Goal: Task Accomplishment & Management: Complete application form

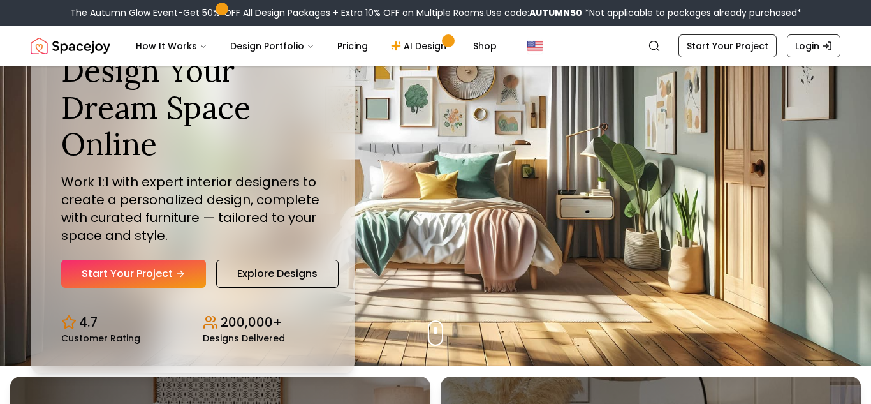
scroll to position [35, 0]
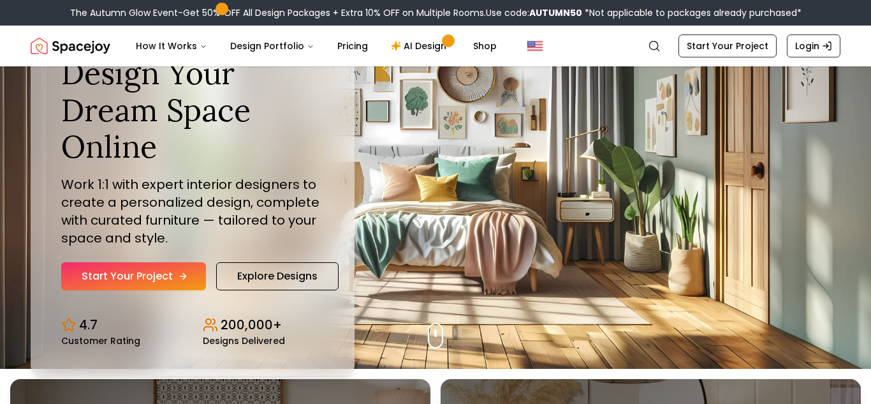
click at [163, 287] on link "Start Your Project" at bounding box center [133, 276] width 145 height 28
click at [150, 286] on link "Start Your Project" at bounding box center [133, 276] width 145 height 28
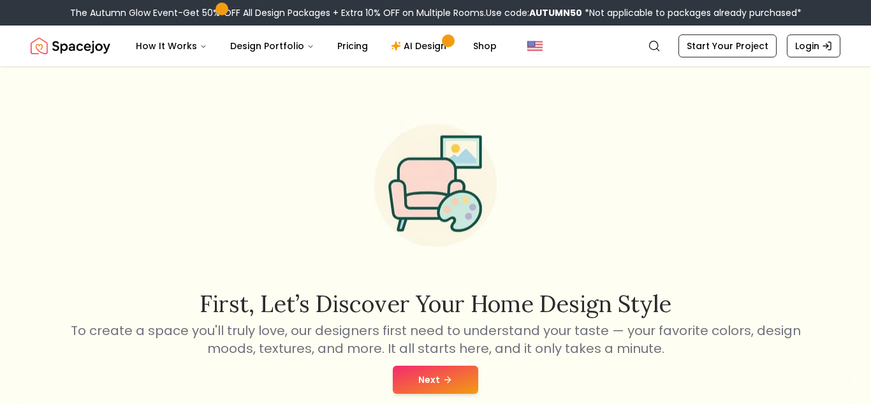
click at [455, 388] on button "Next" at bounding box center [435, 379] width 85 height 28
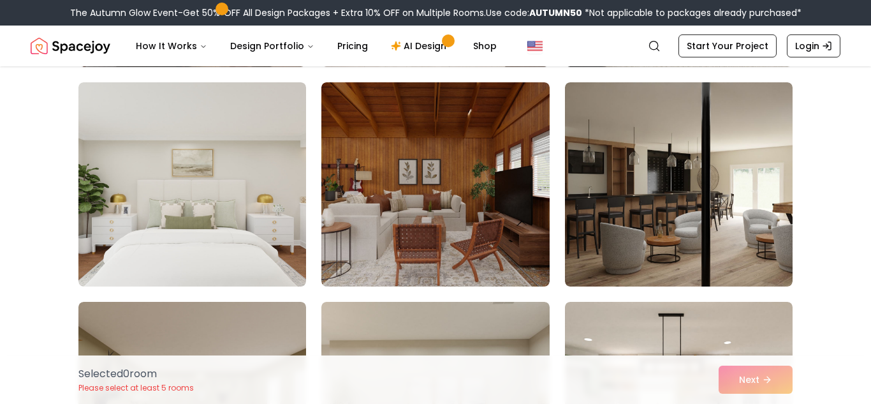
scroll to position [310, 0]
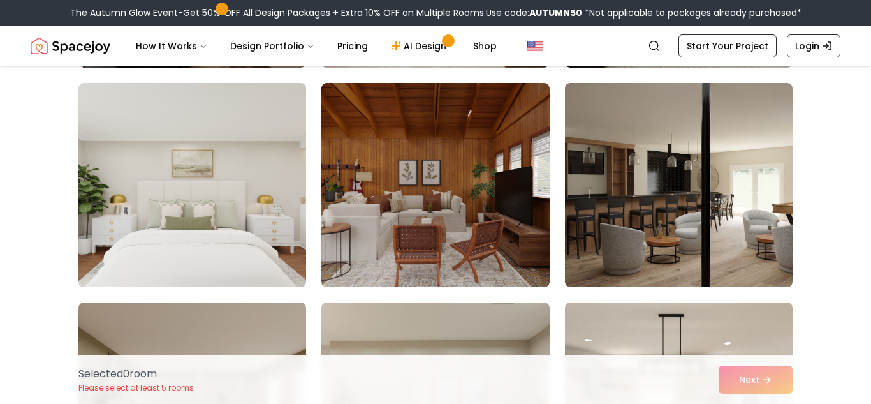
click at [751, 214] on img at bounding box center [679, 185] width 228 height 204
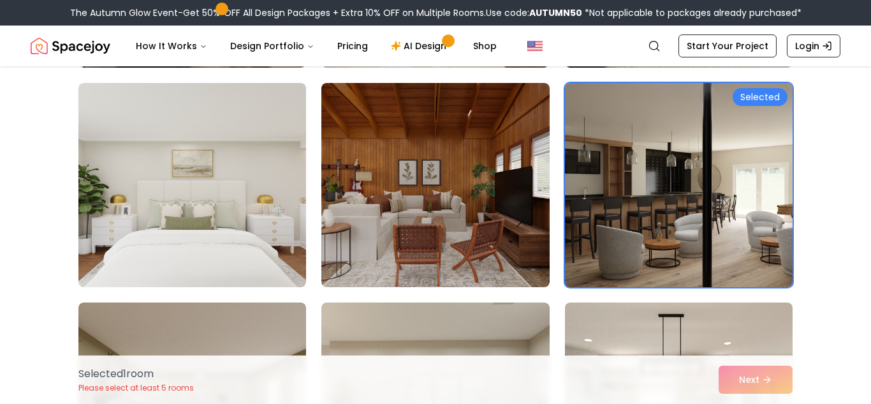
click at [770, 96] on div "Selected" at bounding box center [760, 97] width 55 height 18
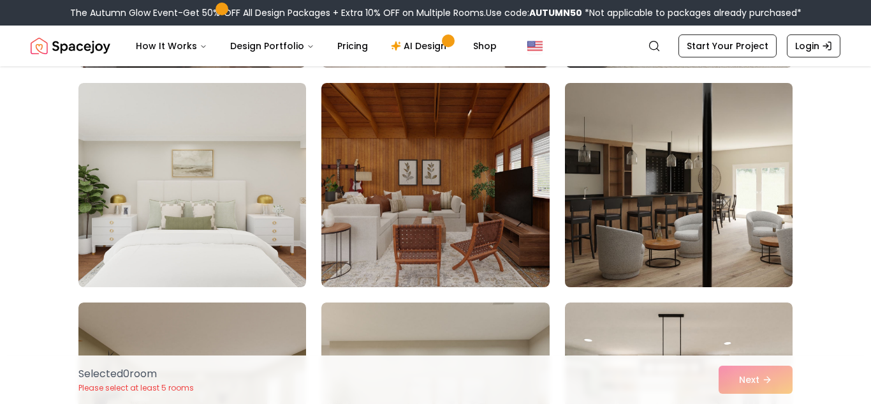
click at [756, 209] on img at bounding box center [678, 185] width 239 height 214
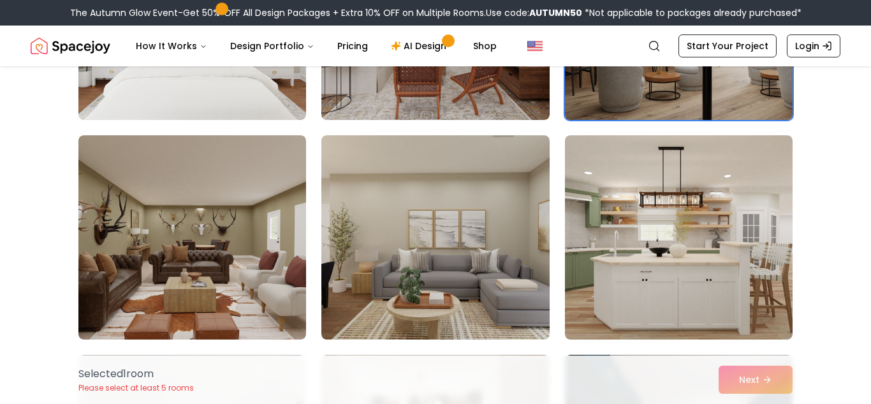
scroll to position [478, 0]
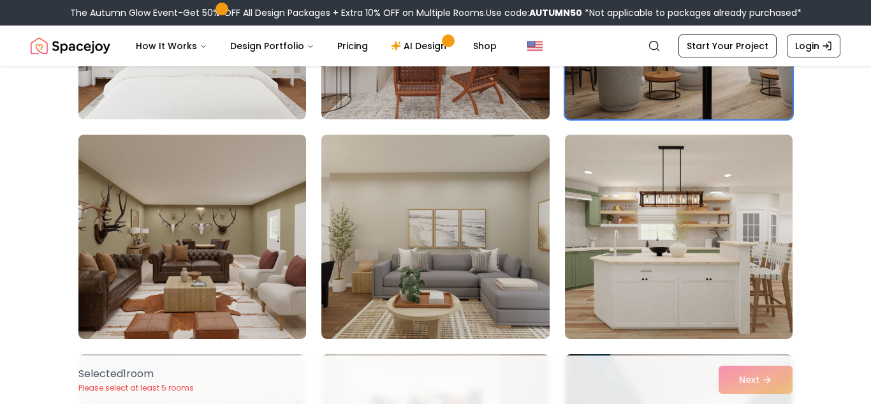
click at [737, 257] on img at bounding box center [679, 237] width 228 height 204
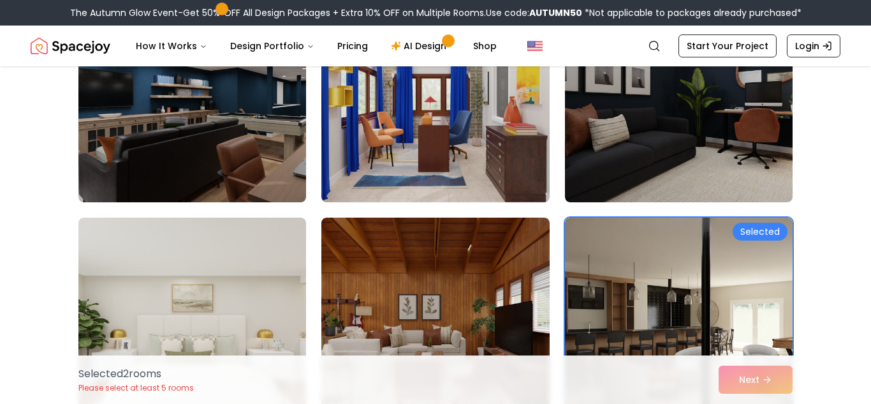
click at [763, 274] on img at bounding box center [679, 319] width 228 height 204
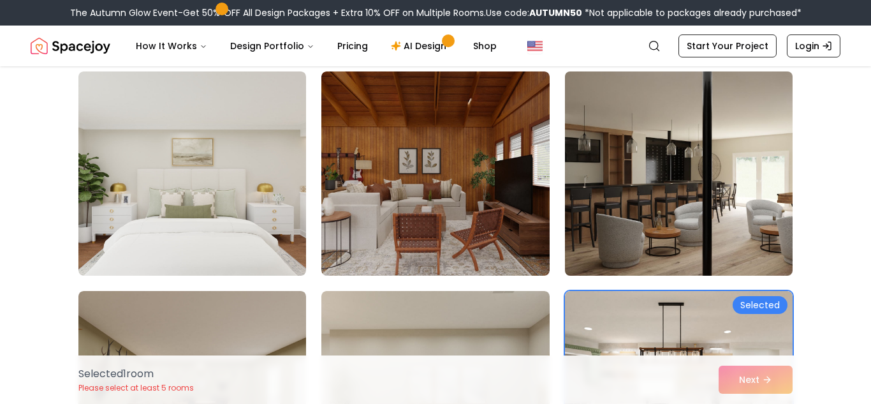
scroll to position [321, 0]
click at [668, 176] on img at bounding box center [678, 174] width 239 height 214
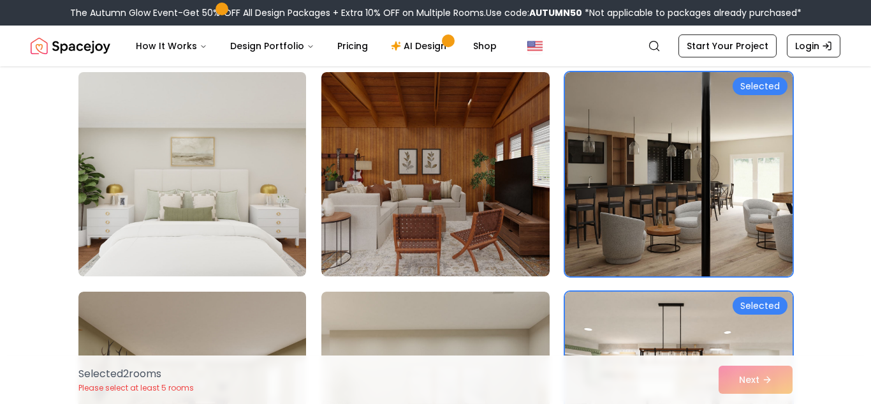
click at [183, 229] on img at bounding box center [192, 174] width 239 height 214
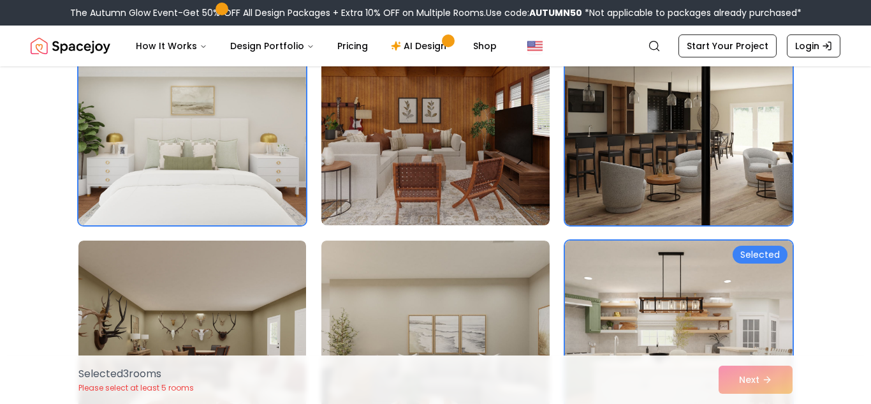
scroll to position [448, 0]
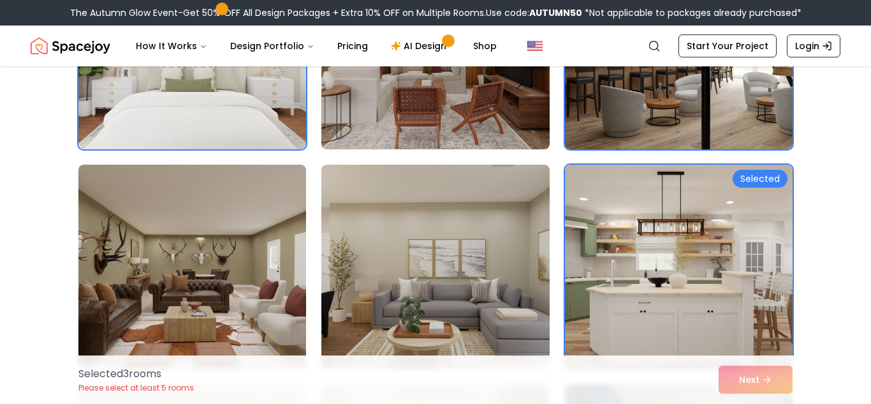
click at [740, 291] on img at bounding box center [678, 266] width 239 height 214
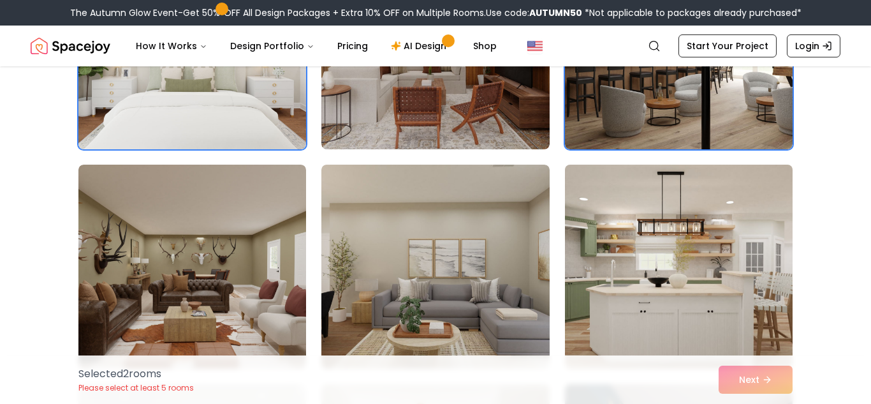
click at [728, 234] on img at bounding box center [678, 266] width 239 height 214
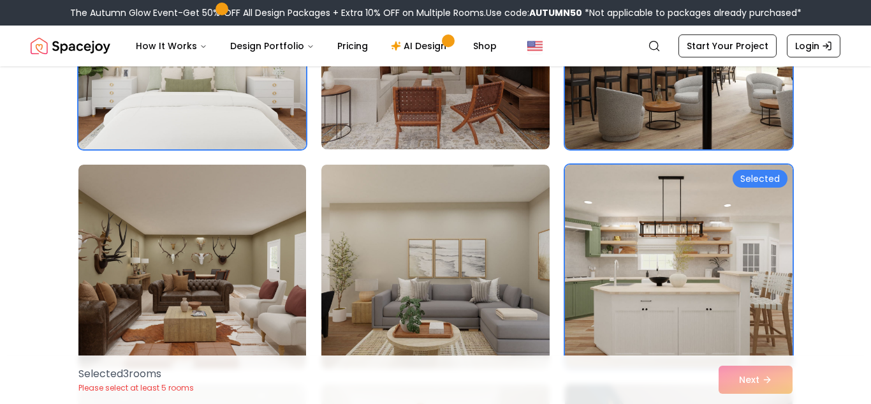
click at [727, 115] on img at bounding box center [678, 47] width 239 height 214
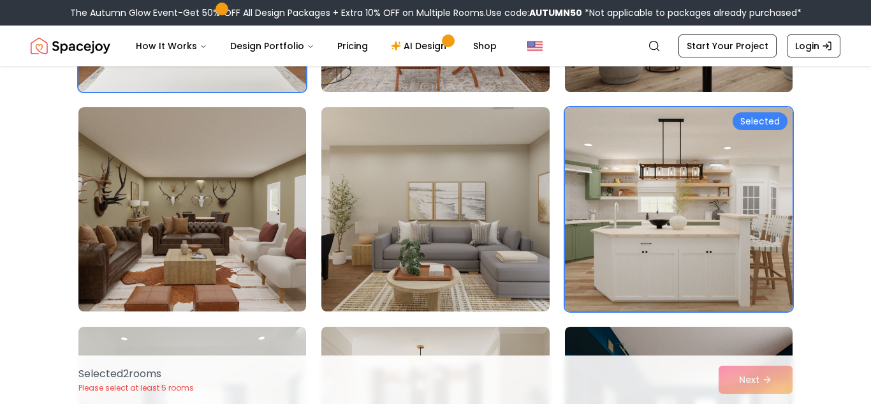
scroll to position [556, 0]
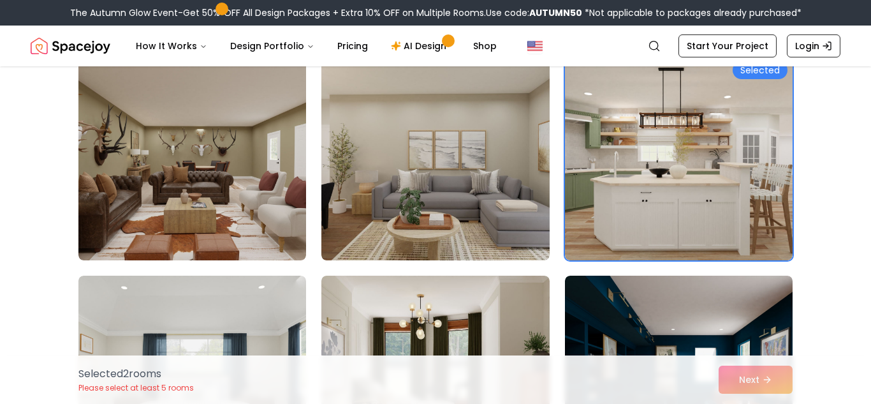
click at [493, 210] on img at bounding box center [435, 158] width 228 height 204
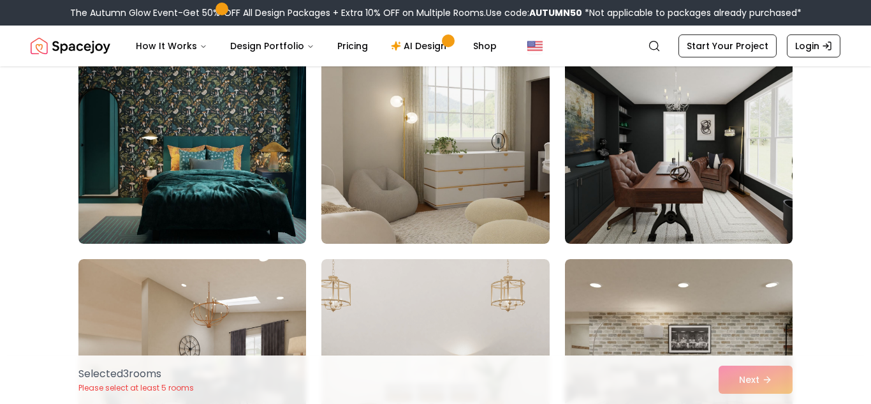
scroll to position [1233, 0]
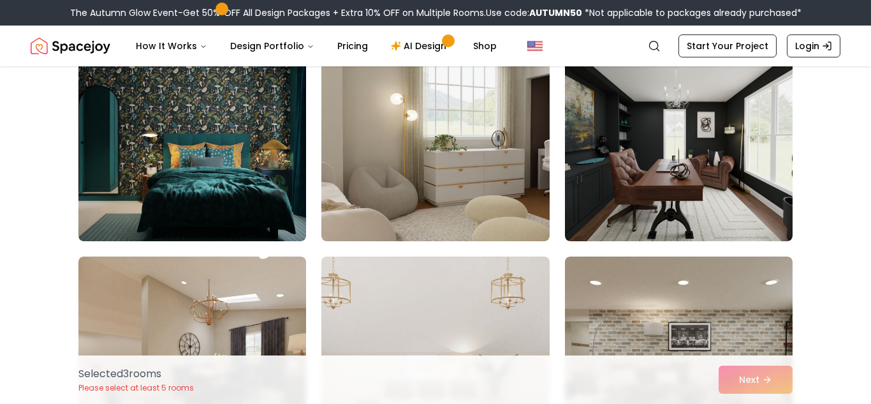
click at [438, 176] on img at bounding box center [435, 139] width 228 height 204
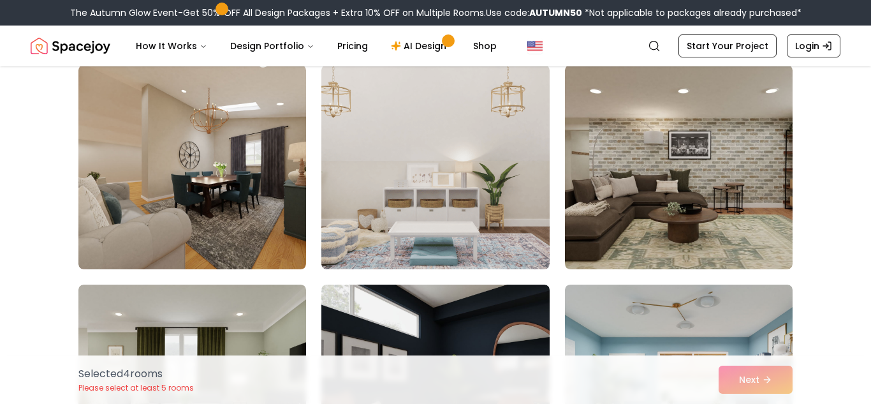
scroll to position [1428, 0]
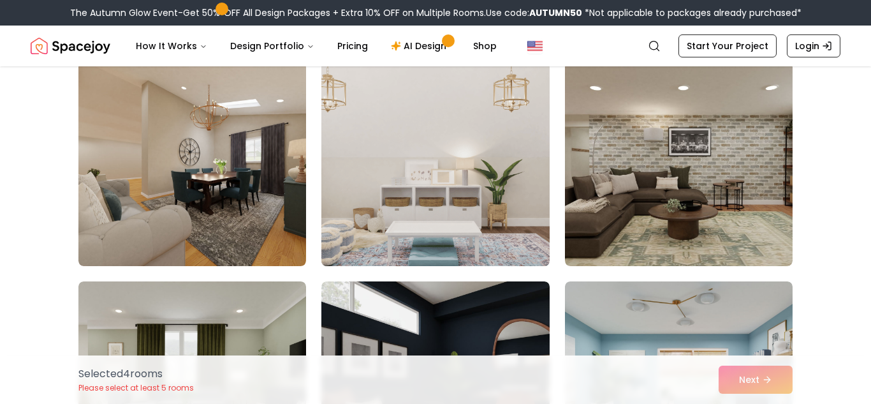
click at [466, 179] on img at bounding box center [435, 164] width 239 height 214
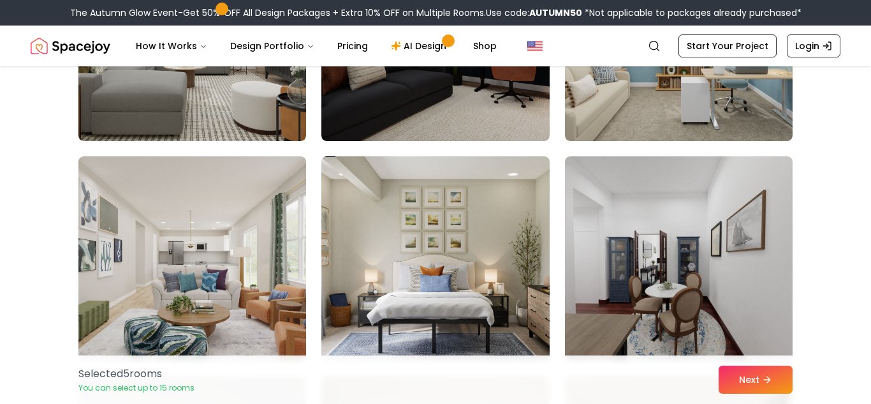
scroll to position [1805, 0]
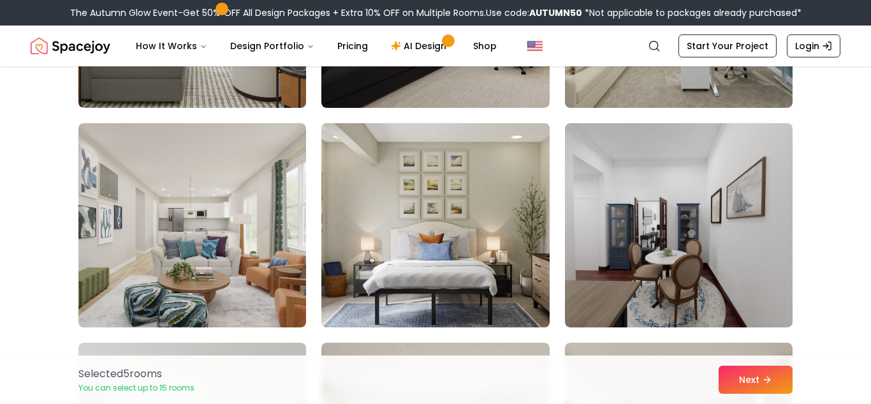
click at [332, 260] on img at bounding box center [435, 225] width 239 height 214
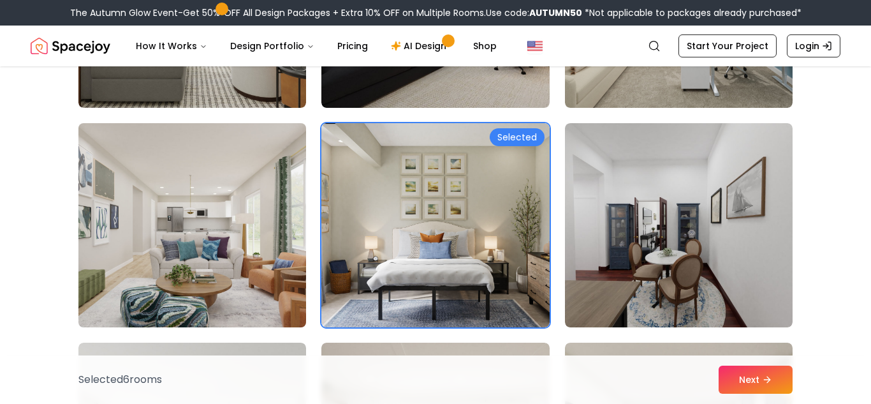
click at [242, 286] on img at bounding box center [192, 225] width 239 height 214
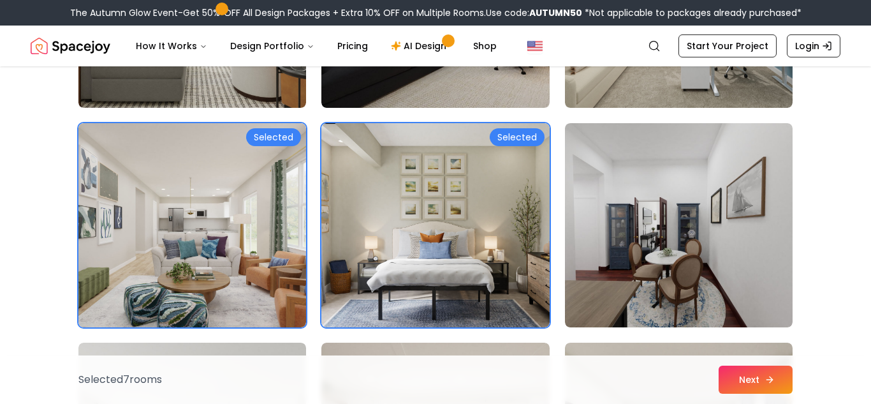
click at [781, 374] on button "Next" at bounding box center [756, 379] width 74 height 28
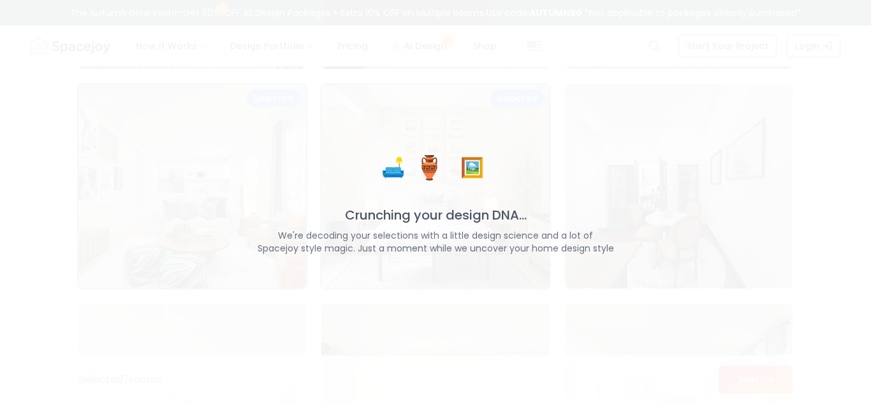
scroll to position [1844, 0]
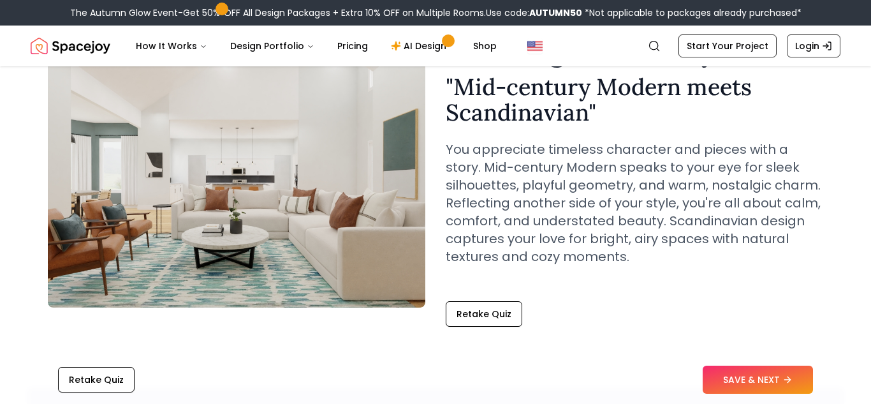
scroll to position [88, 0]
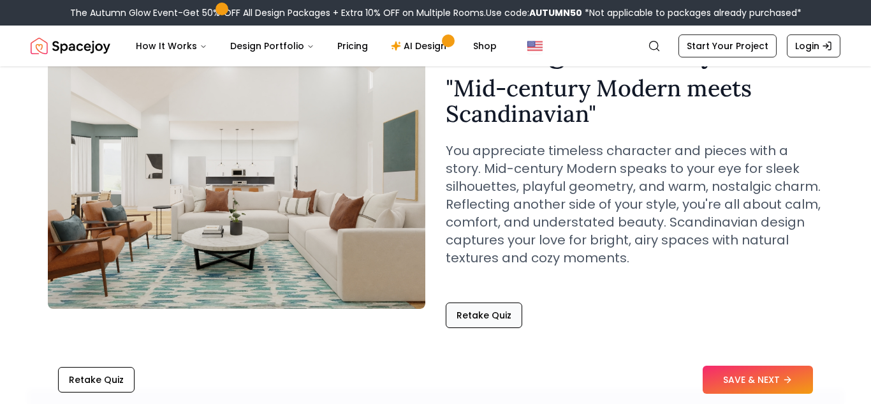
click at [495, 311] on button "Retake Quiz" at bounding box center [484, 315] width 77 height 26
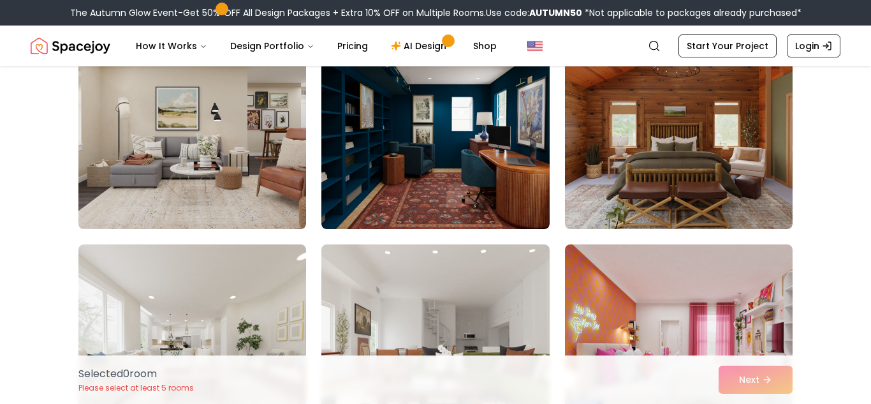
scroll to position [369, 0]
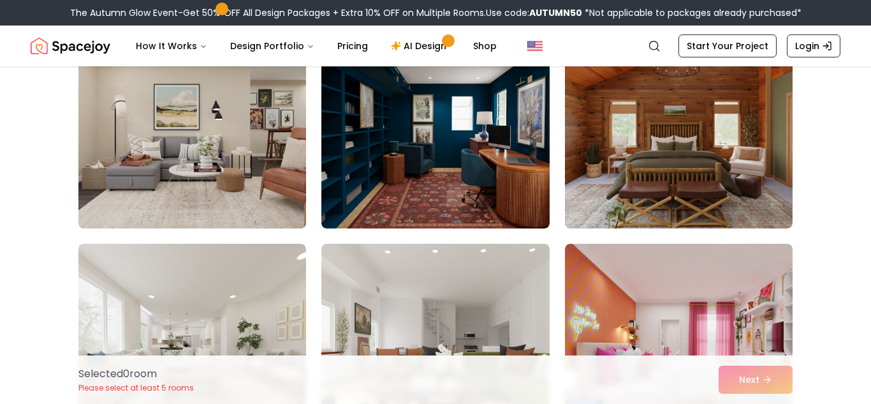
click at [278, 184] on img at bounding box center [192, 126] width 239 height 214
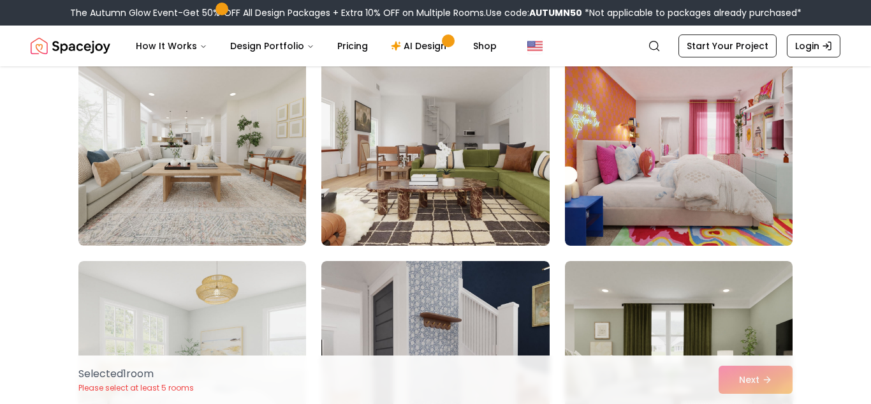
scroll to position [570, 0]
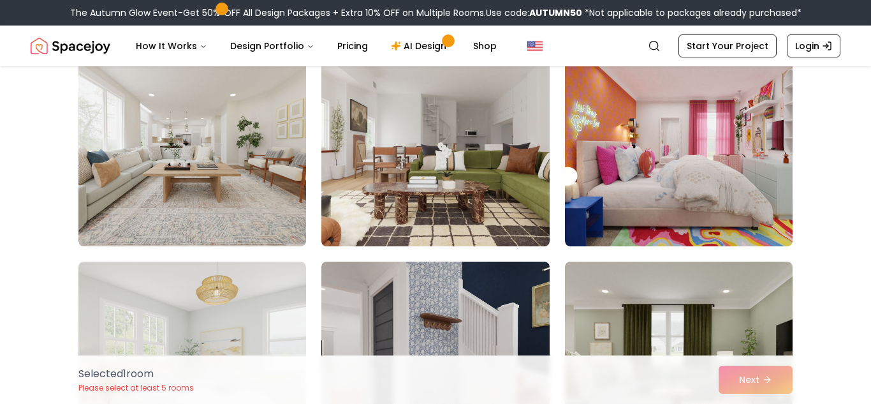
click at [497, 200] on img at bounding box center [435, 144] width 239 height 214
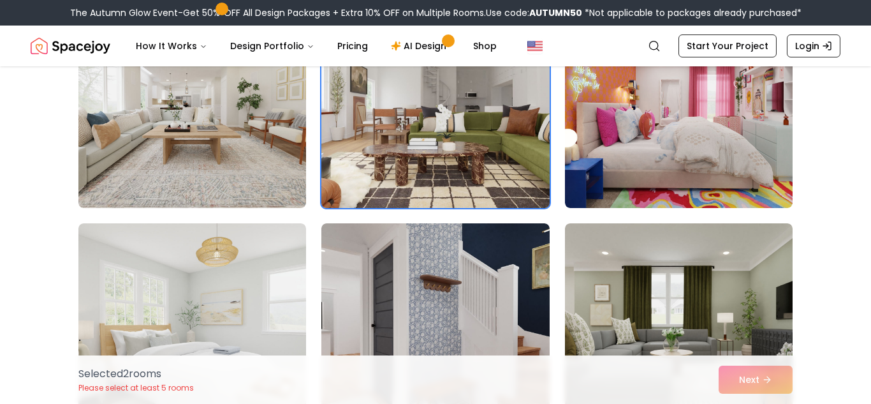
scroll to position [610, 0]
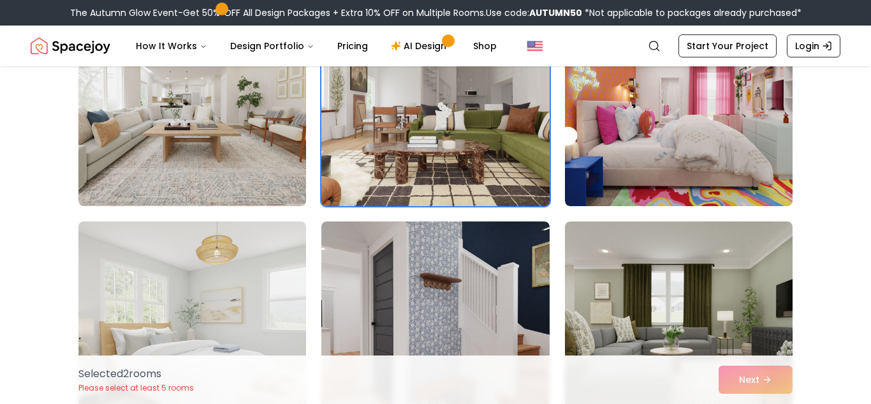
click at [246, 176] on img at bounding box center [192, 104] width 228 height 204
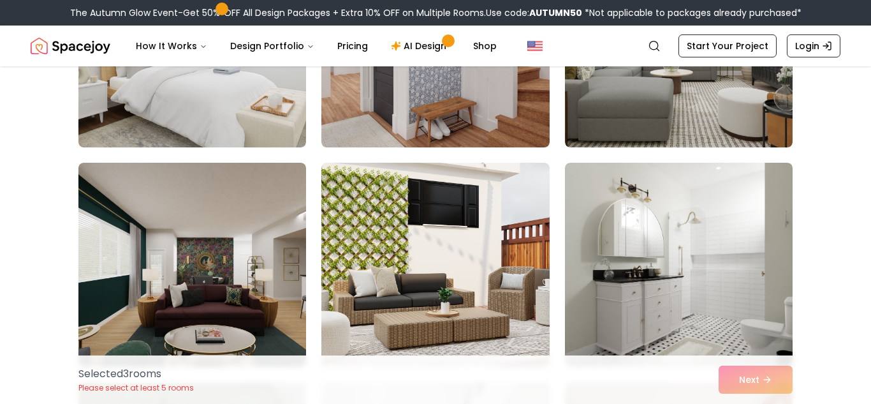
scroll to position [890, 0]
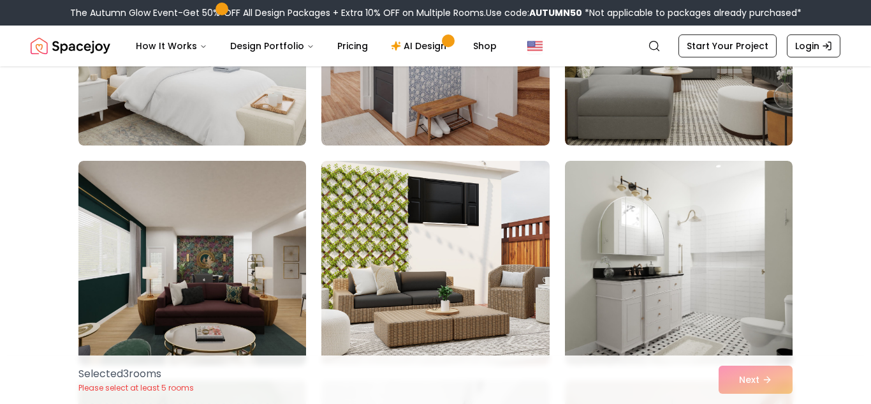
click at [773, 320] on img at bounding box center [679, 263] width 228 height 204
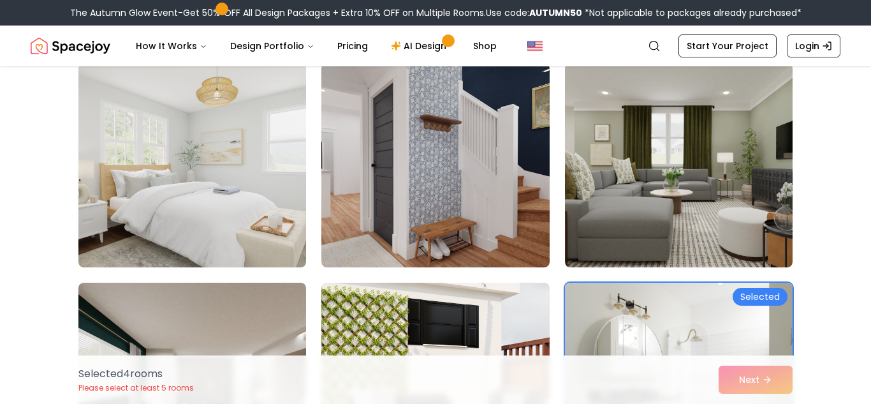
click at [144, 216] on img at bounding box center [192, 165] width 228 height 204
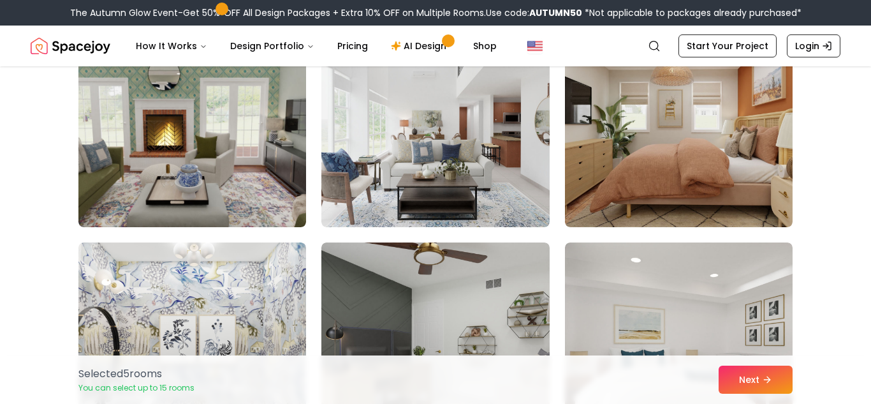
click at [735, 184] on img at bounding box center [679, 125] width 228 height 204
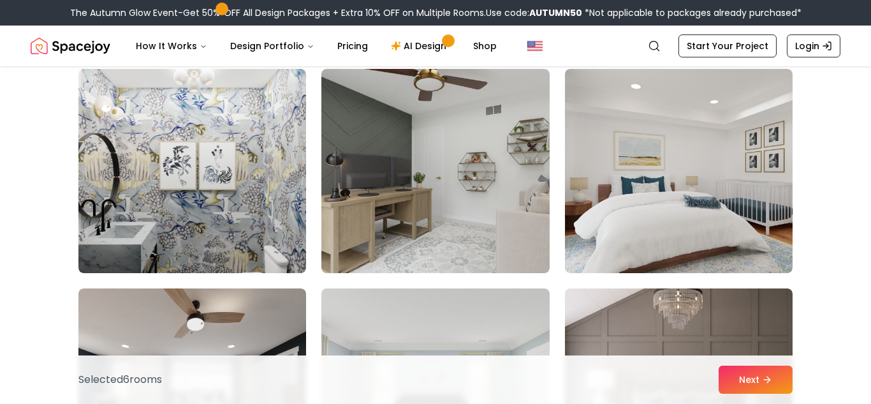
scroll to position [1430, 0]
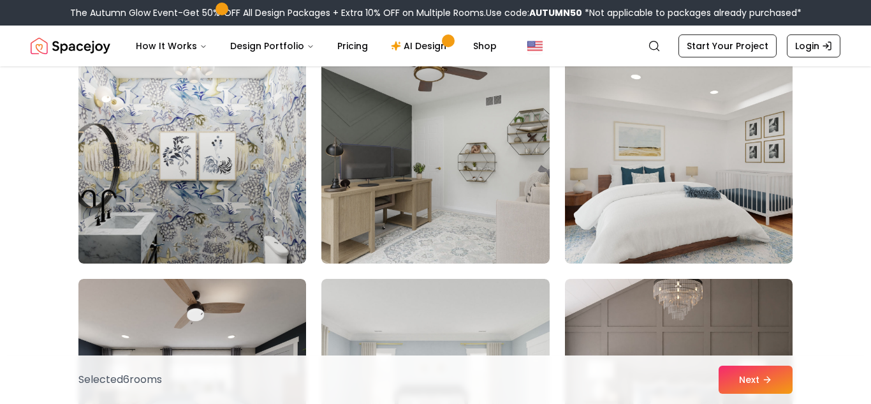
click at [737, 174] on img at bounding box center [679, 161] width 228 height 204
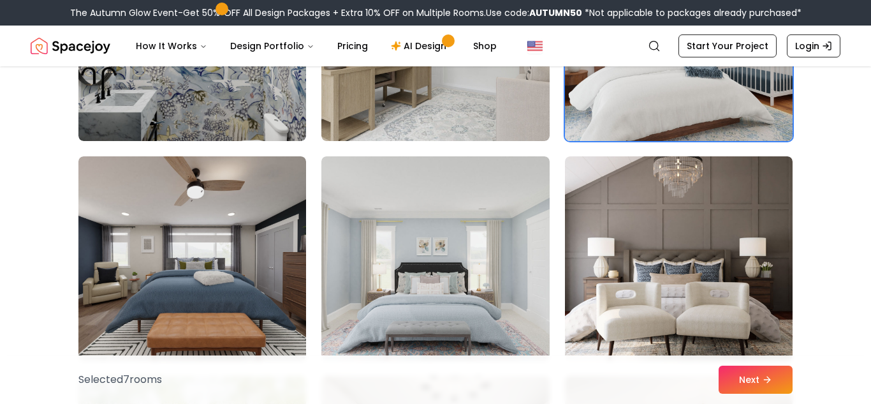
scroll to position [1578, 0]
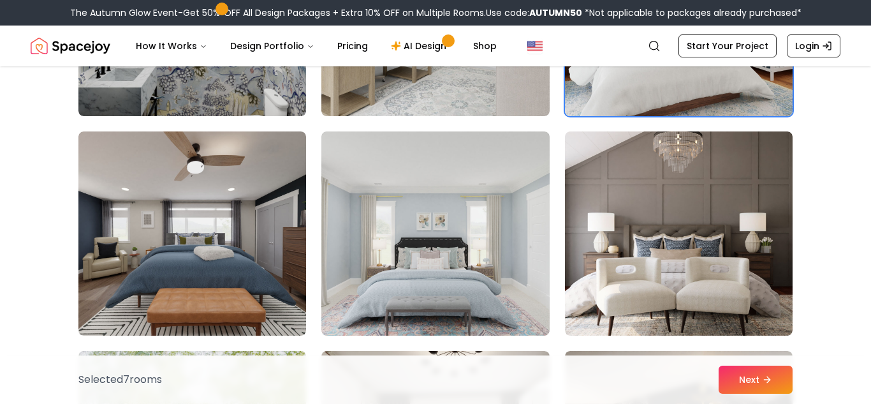
click at [737, 209] on img at bounding box center [679, 233] width 228 height 204
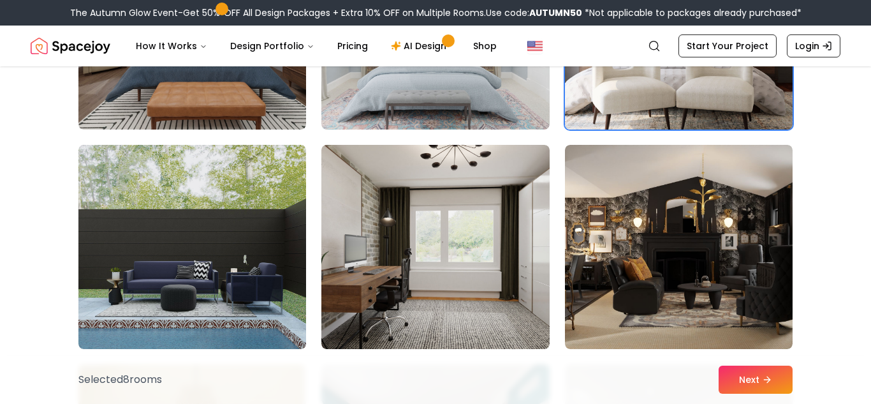
scroll to position [1808, 0]
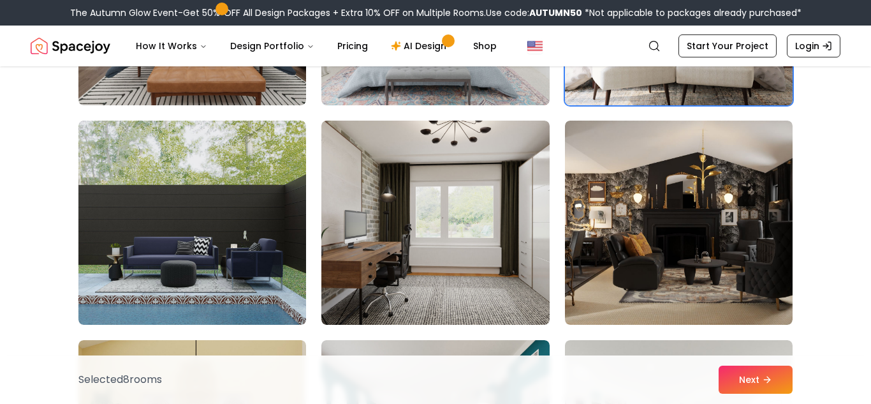
click at [761, 238] on img at bounding box center [679, 223] width 228 height 204
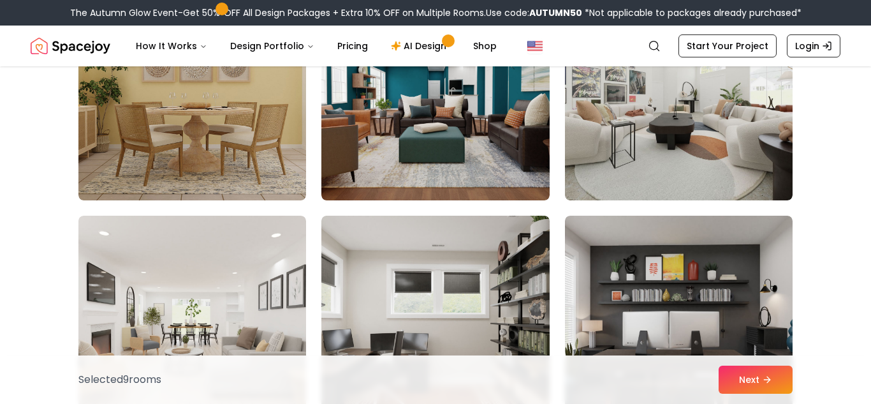
scroll to position [2159, 0]
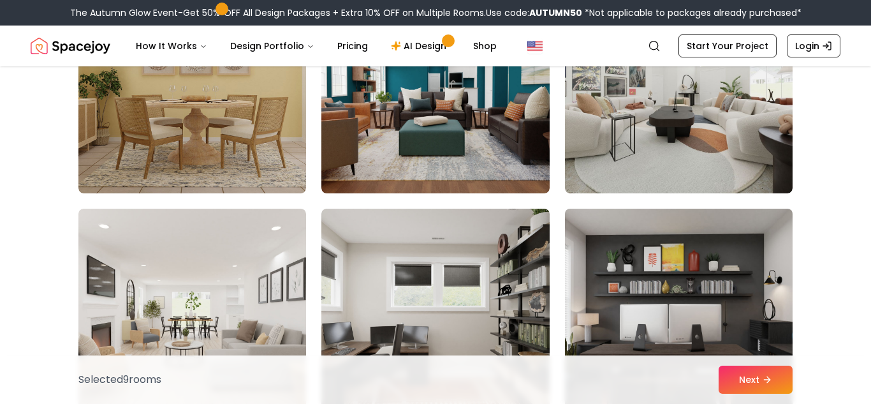
click at [759, 321] on img at bounding box center [678, 310] width 239 height 214
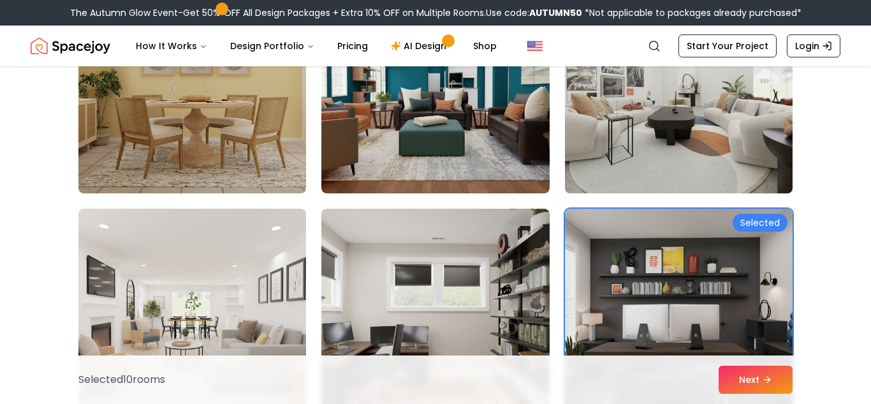
click at [716, 134] on img at bounding box center [678, 91] width 239 height 214
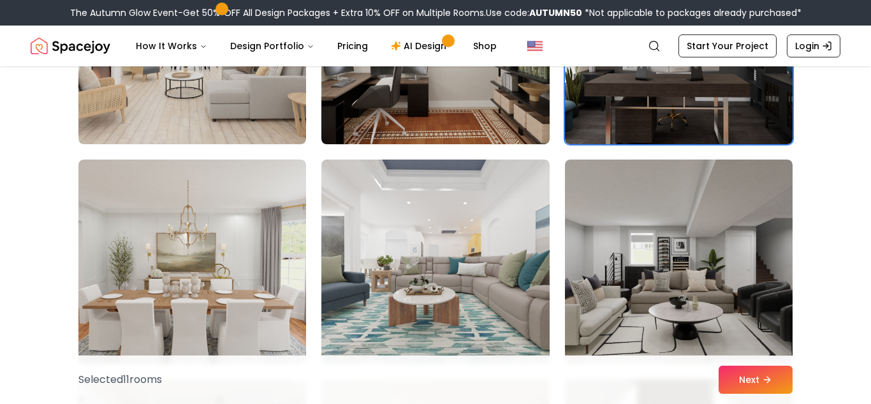
scroll to position [2428, 0]
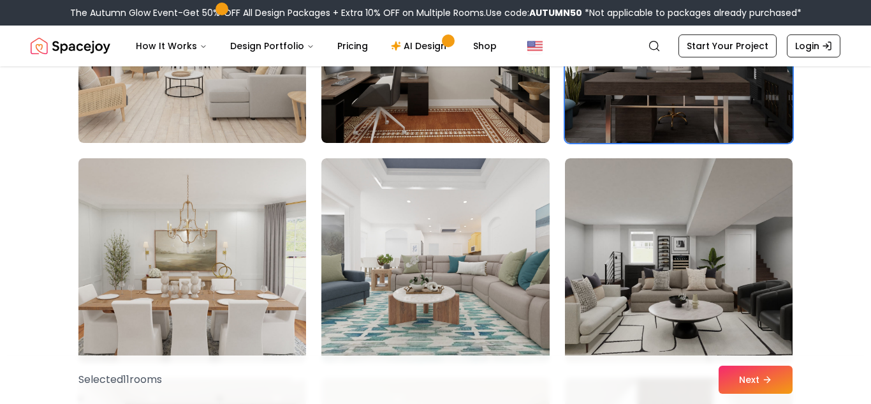
click at [218, 333] on img at bounding box center [192, 260] width 239 height 214
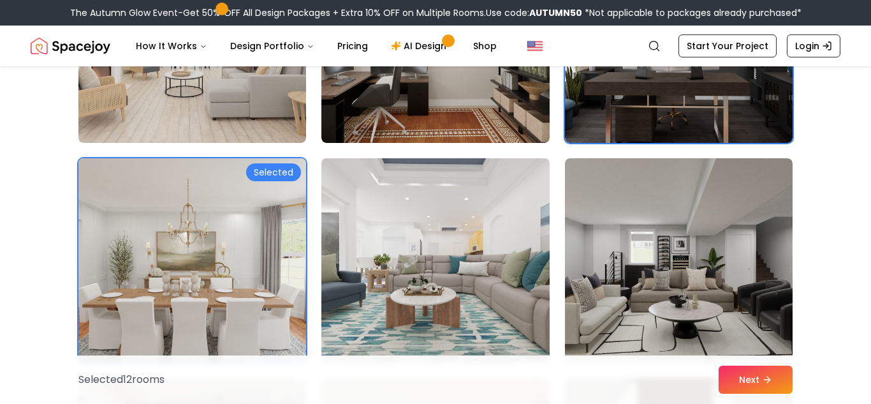
click at [417, 279] on img at bounding box center [435, 260] width 239 height 214
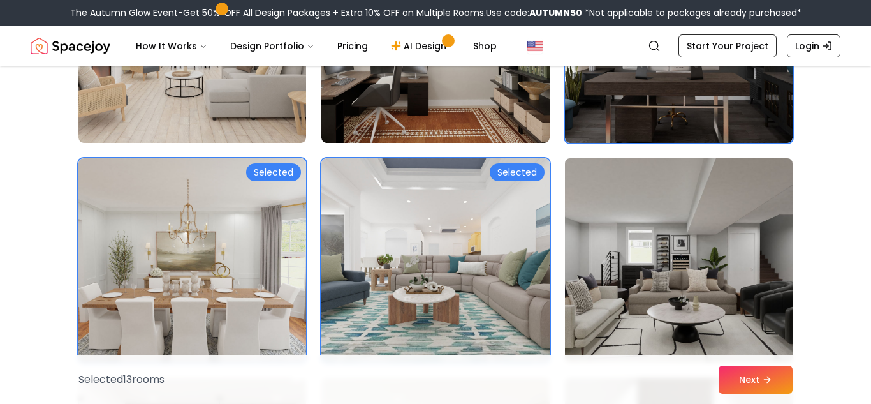
click at [698, 312] on img at bounding box center [678, 260] width 239 height 214
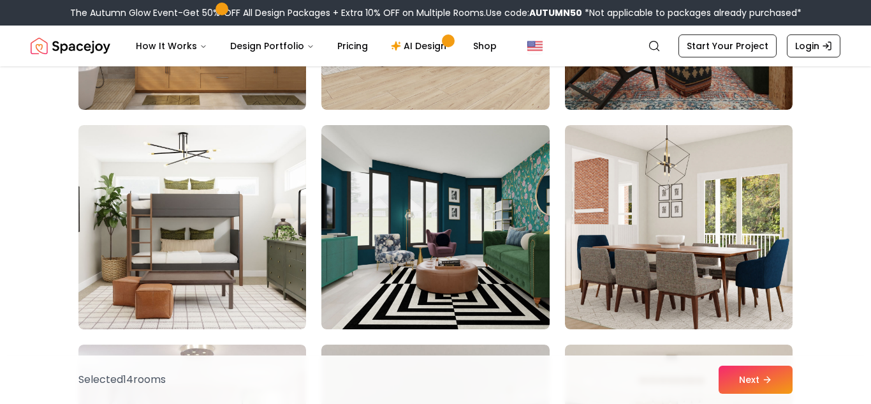
scroll to position [2899, 0]
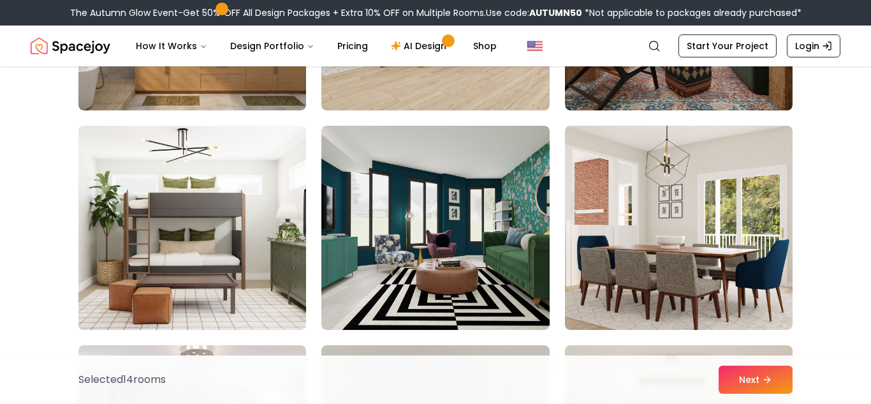
click at [152, 258] on img at bounding box center [192, 228] width 239 height 214
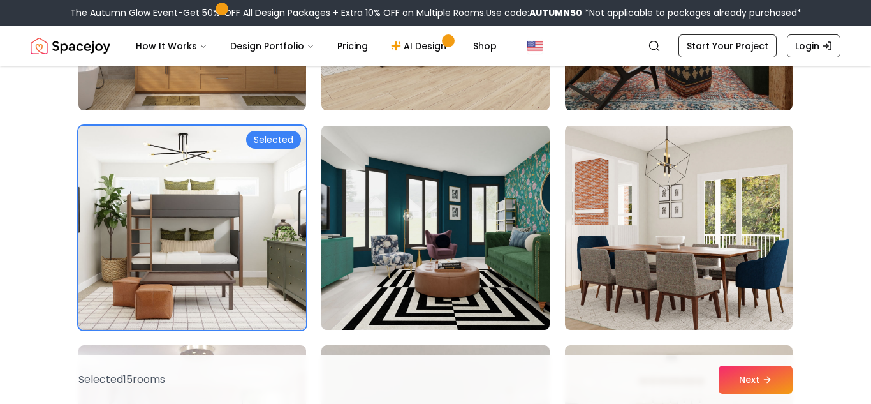
click at [411, 268] on img at bounding box center [435, 228] width 239 height 214
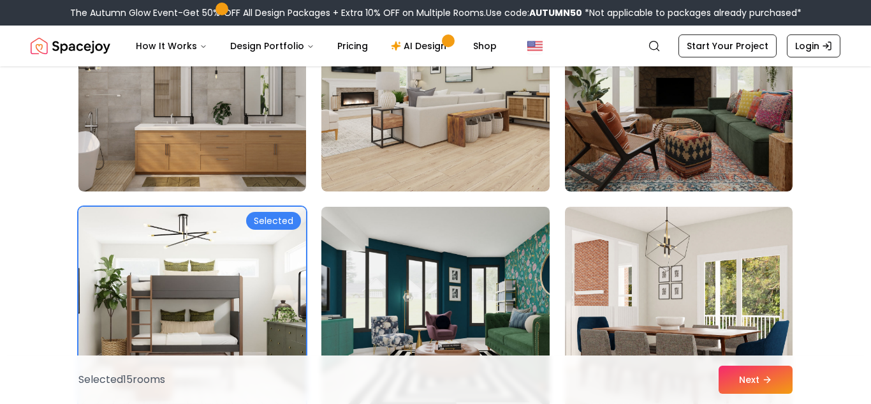
scroll to position [2762, 0]
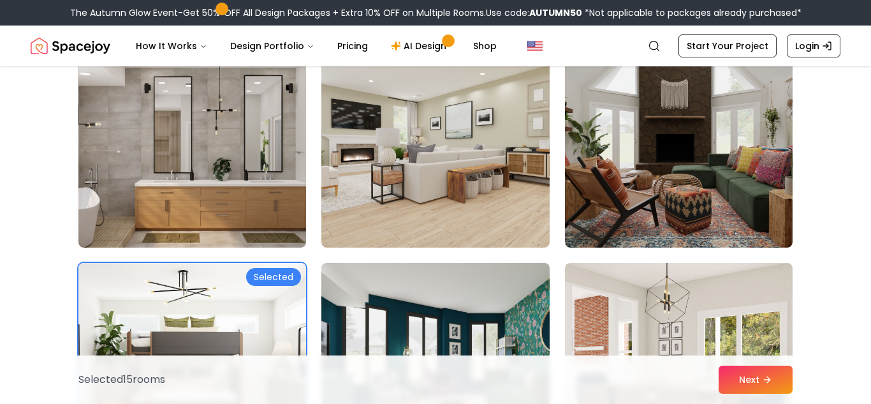
click at [136, 189] on img at bounding box center [192, 145] width 228 height 204
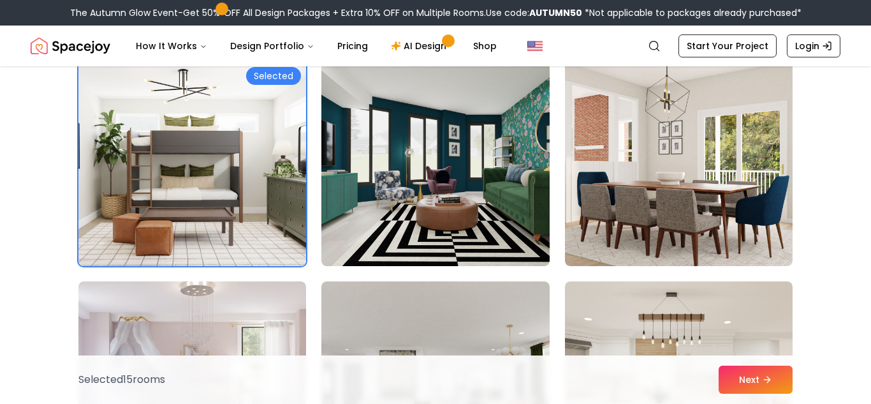
scroll to position [2963, 0]
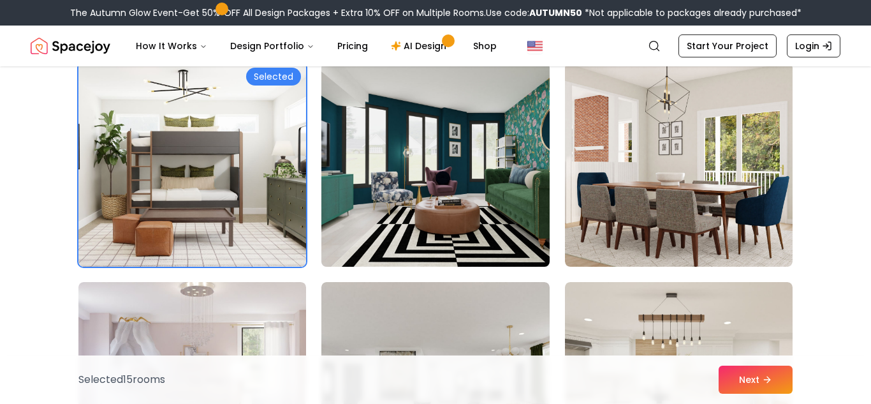
click at [478, 223] on img at bounding box center [435, 164] width 239 height 214
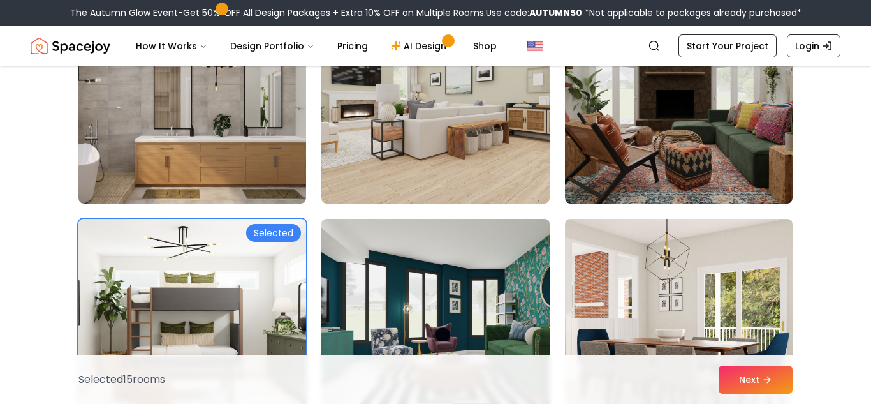
scroll to position [2806, 0]
click at [451, 286] on img at bounding box center [435, 321] width 239 height 214
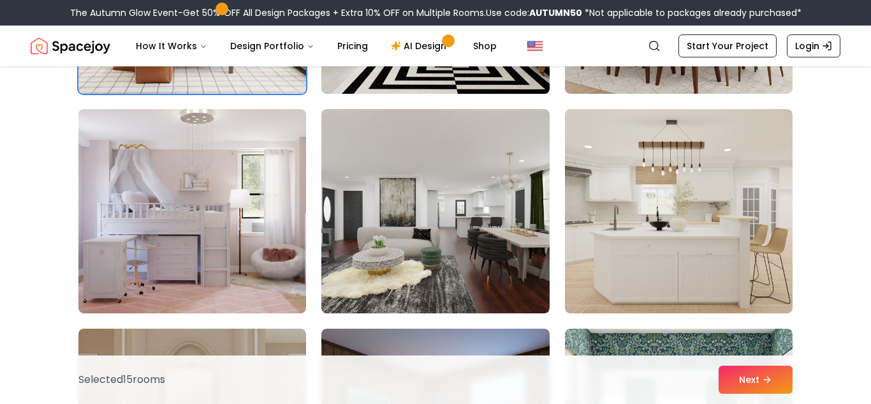
scroll to position [3134, 0]
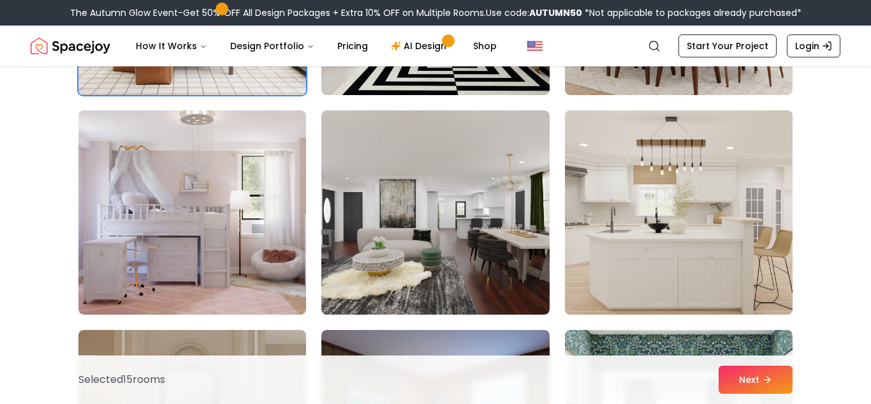
click at [751, 289] on img at bounding box center [678, 212] width 239 height 214
click at [735, 251] on img at bounding box center [678, 212] width 239 height 214
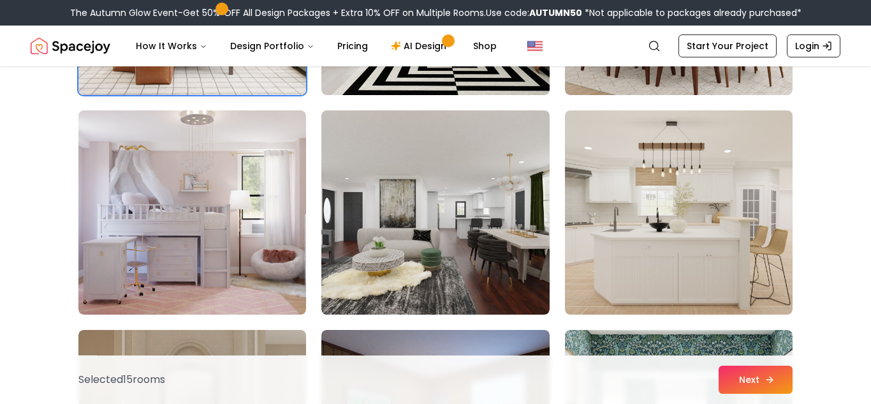
click at [749, 386] on button "Next" at bounding box center [756, 379] width 74 height 28
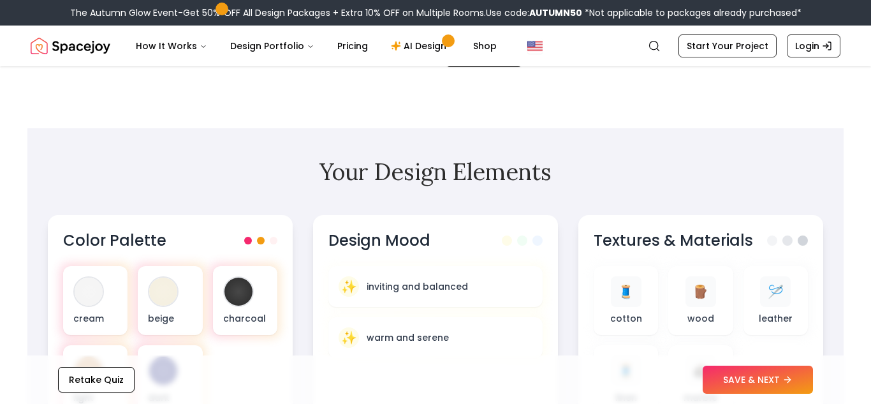
scroll to position [314, 0]
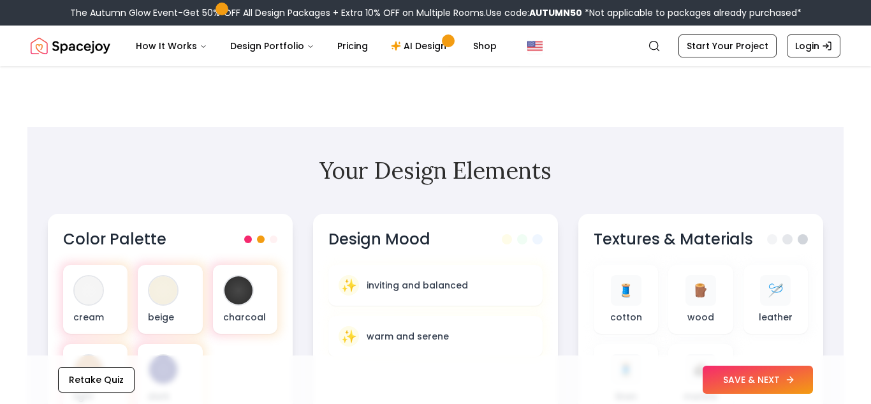
click at [761, 376] on button "SAVE & NEXT" at bounding box center [758, 379] width 110 height 28
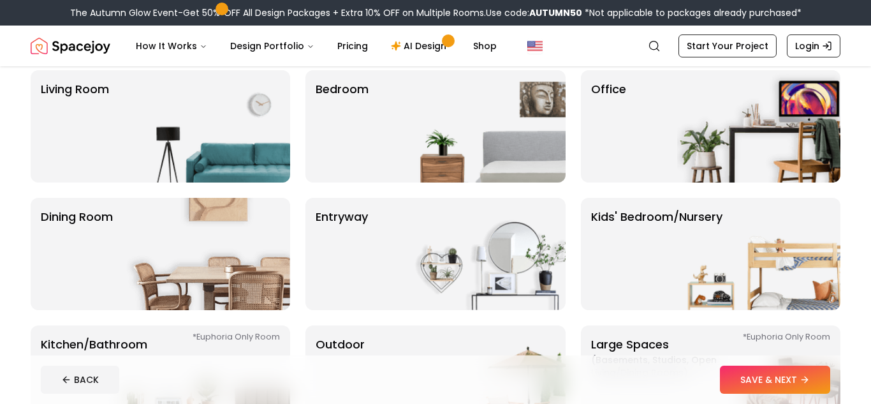
scroll to position [108, 0]
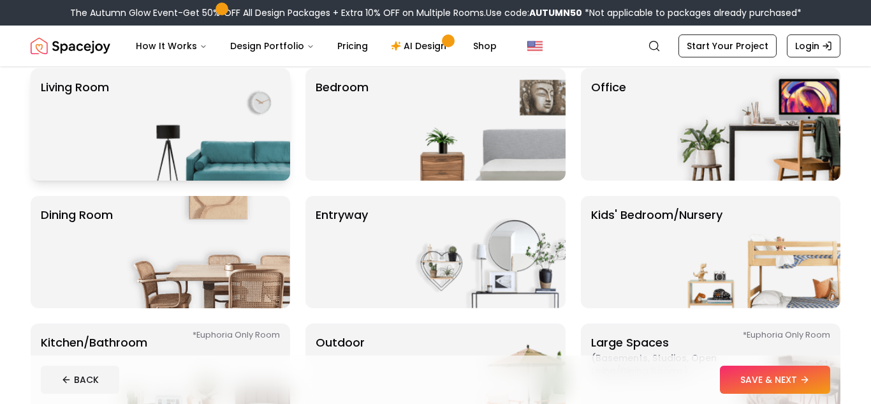
click at [87, 128] on p "Living Room" at bounding box center [75, 124] width 68 height 92
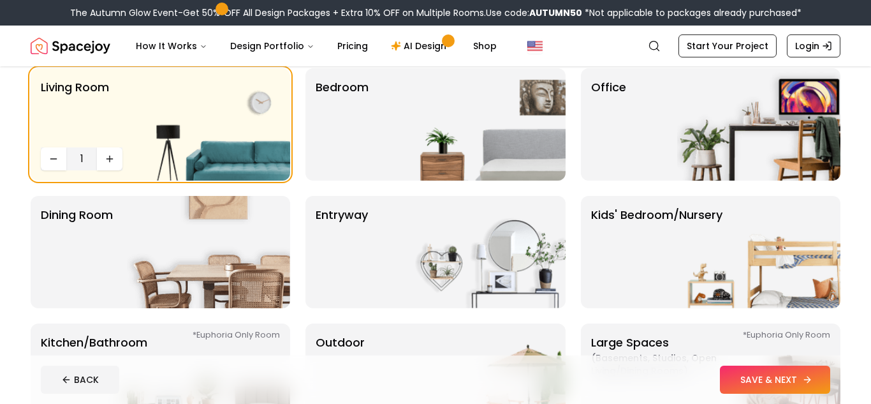
click at [810, 385] on button "SAVE & NEXT" at bounding box center [775, 379] width 110 height 28
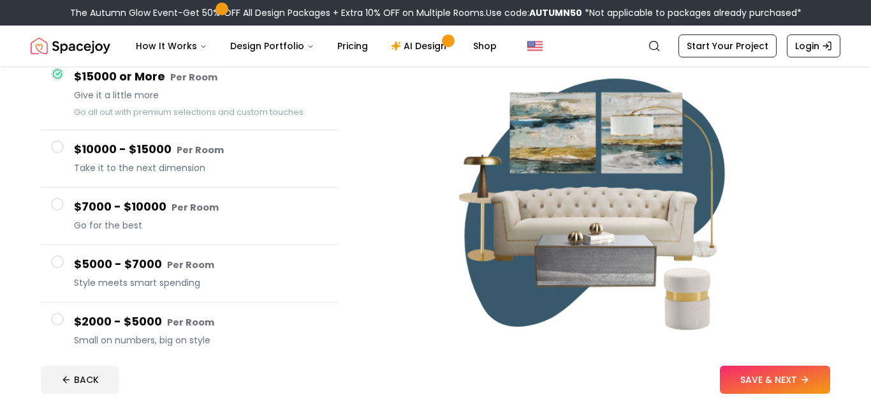
scroll to position [133, 0]
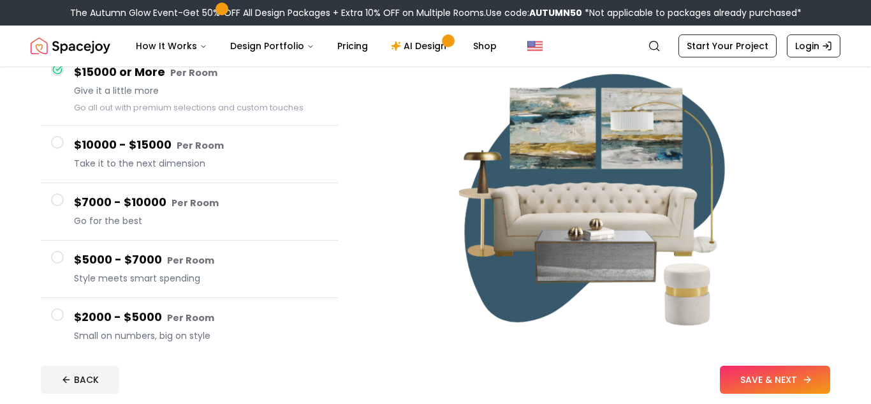
click at [802, 383] on icon at bounding box center [807, 379] width 10 height 10
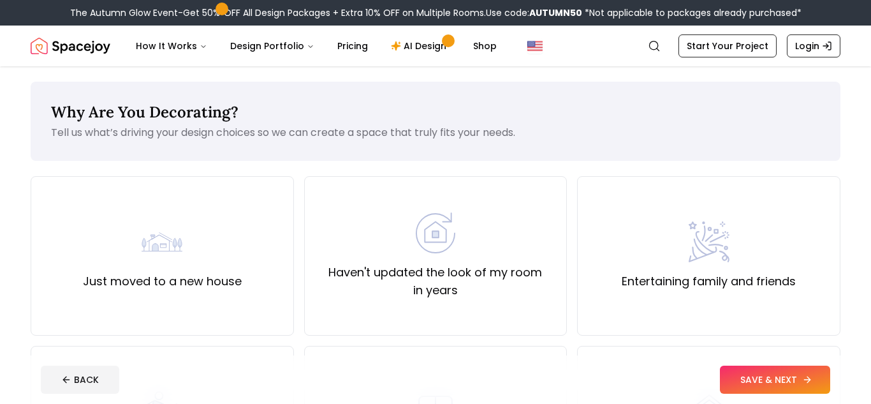
click at [795, 379] on button "SAVE & NEXT" at bounding box center [775, 379] width 110 height 28
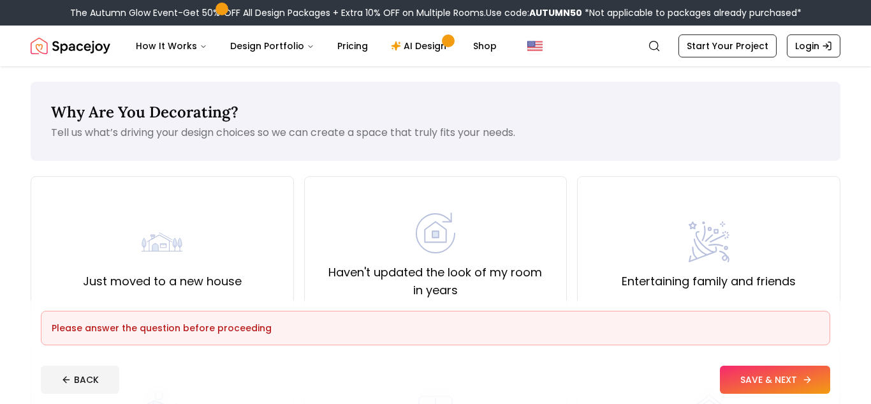
click at [810, 383] on icon at bounding box center [807, 379] width 10 height 10
click at [786, 372] on button "SAVE & NEXT" at bounding box center [775, 379] width 110 height 28
click at [792, 389] on button "SAVE & NEXT" at bounding box center [775, 379] width 110 height 28
click at [772, 385] on button "SAVE & NEXT" at bounding box center [775, 379] width 110 height 28
click at [775, 390] on button "SAVE & NEXT" at bounding box center [775, 379] width 110 height 28
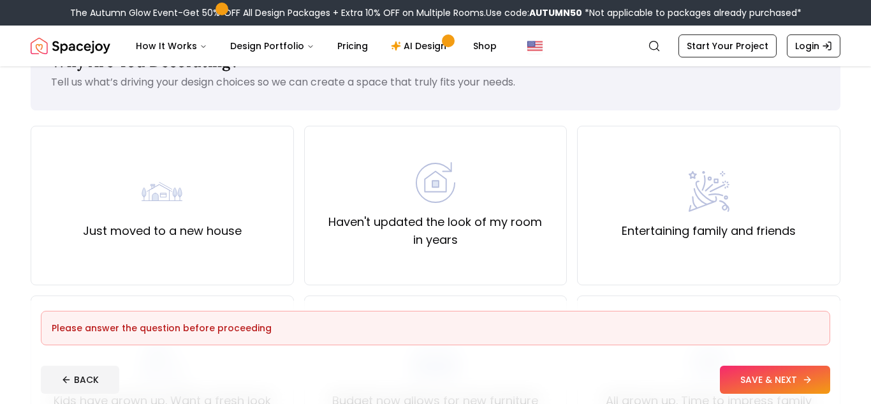
scroll to position [48, 0]
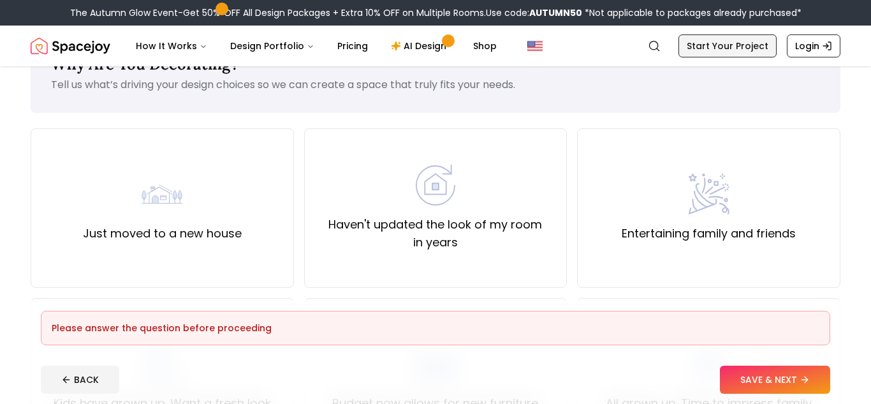
click at [731, 47] on link "Start Your Project" at bounding box center [727, 45] width 98 height 23
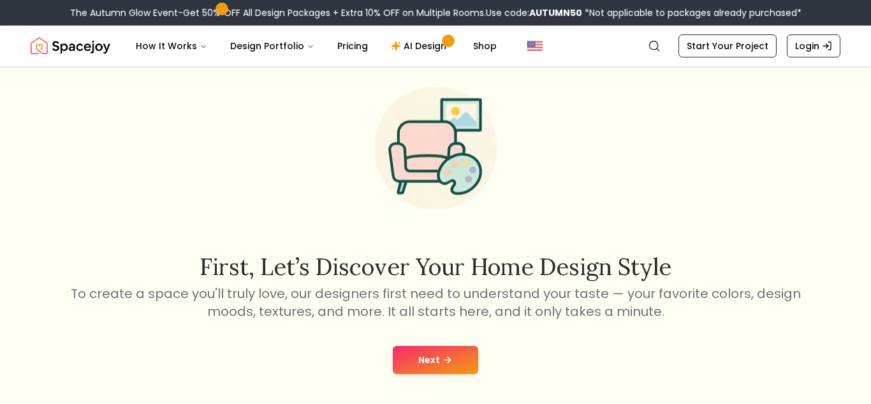
scroll to position [83, 0]
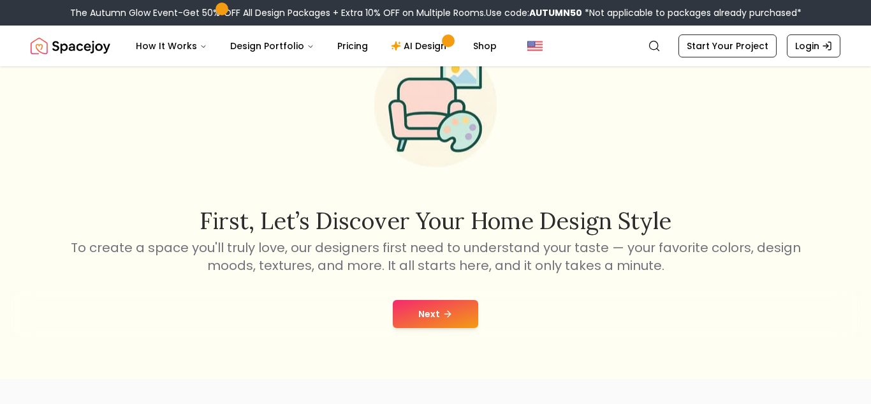
click at [450, 303] on button "Next" at bounding box center [435, 314] width 85 height 28
